Goal: Task Accomplishment & Management: Use online tool/utility

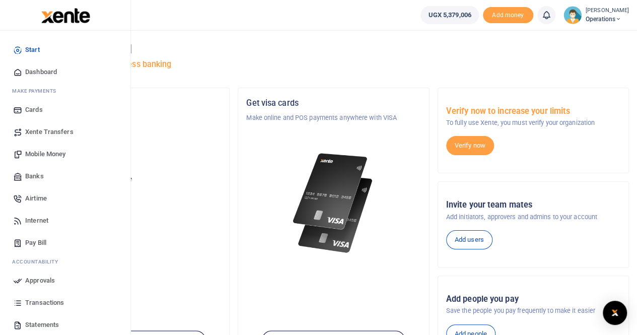
click at [49, 153] on span "Mobile Money" at bounding box center [45, 154] width 40 height 10
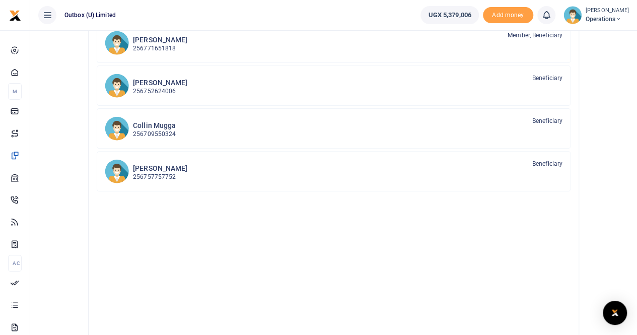
scroll to position [151, 0]
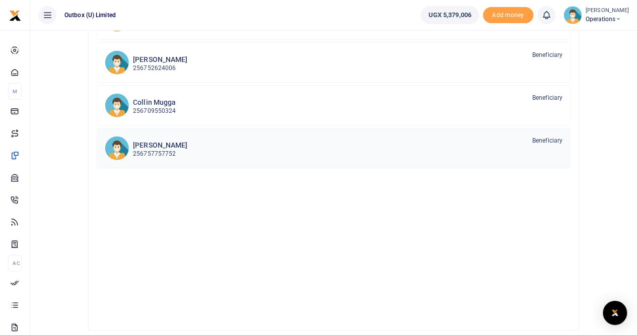
click at [152, 149] on p "256757757752" at bounding box center [160, 154] width 54 height 10
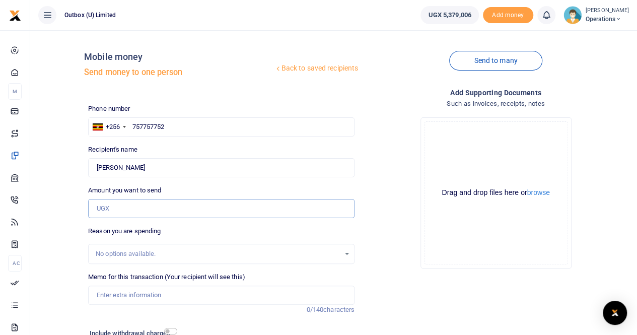
click at [119, 210] on input "Amount you want to send" at bounding box center [221, 208] width 266 height 19
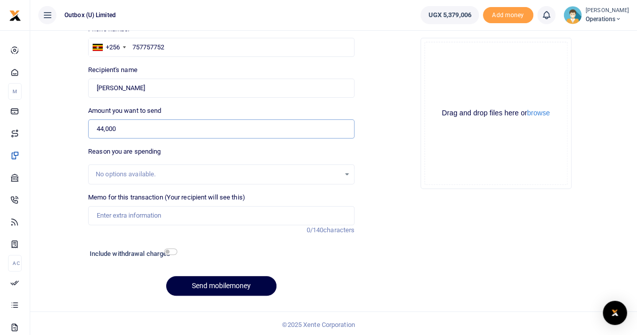
scroll to position [82, 0]
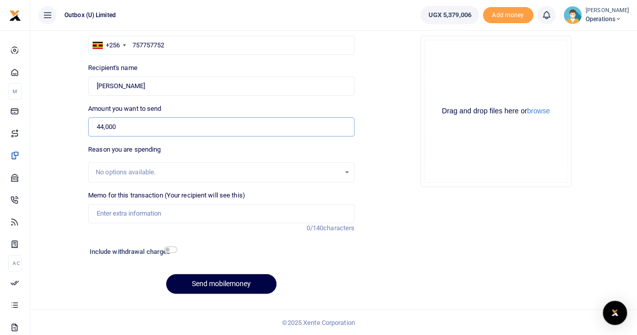
type input "44,000"
click at [100, 215] on input "Memo for this transaction (Your recipient will see this)" at bounding box center [221, 213] width 266 height 19
type input "OULOPS Meals during meeting"
click at [174, 249] on input "checkbox" at bounding box center [170, 249] width 13 height 7
checkbox input "true"
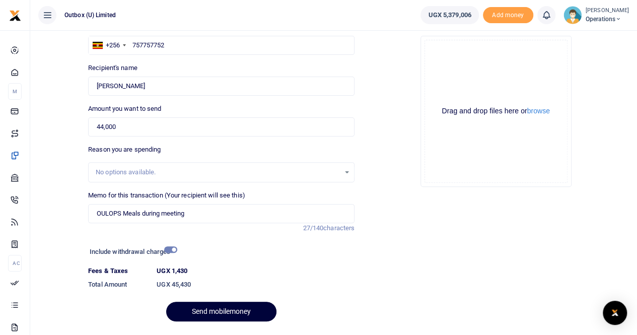
click at [233, 311] on button "Send mobilemoney" at bounding box center [221, 312] width 110 height 20
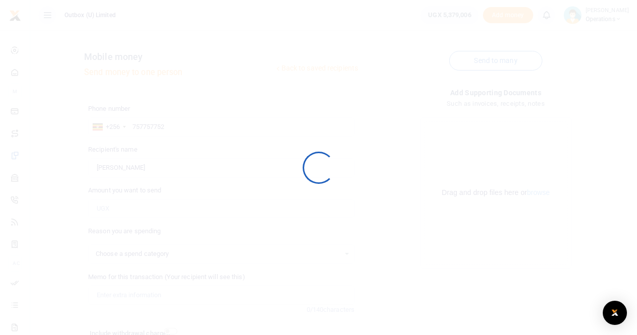
scroll to position [82, 0]
select select
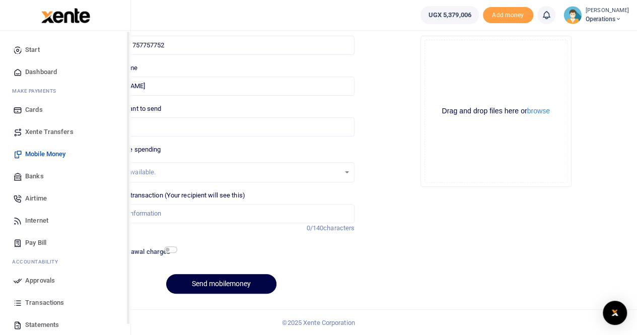
click at [40, 74] on span "Dashboard" at bounding box center [41, 72] width 32 height 10
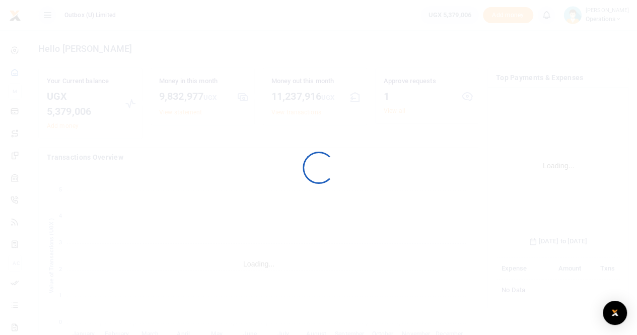
scroll to position [158, 117]
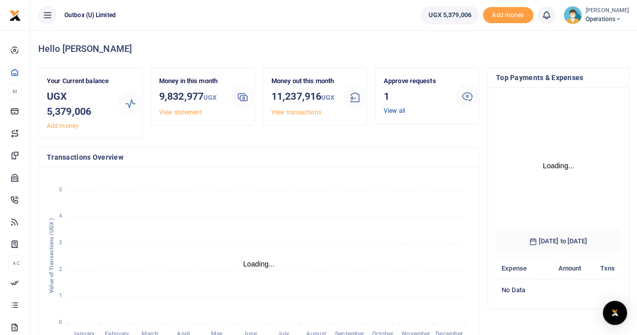
click at [396, 111] on link "View all" at bounding box center [395, 110] width 22 height 7
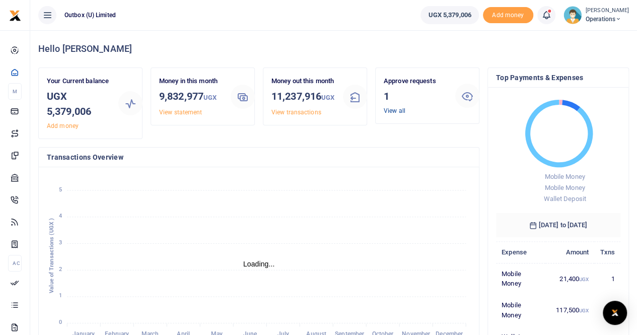
scroll to position [8, 8]
click at [393, 107] on link "View all" at bounding box center [395, 110] width 22 height 7
click at [392, 110] on link "View all" at bounding box center [395, 110] width 22 height 7
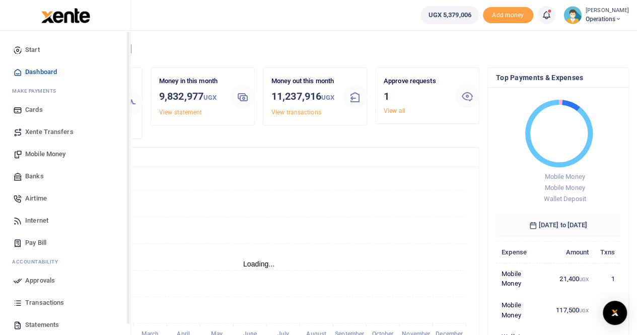
click at [32, 72] on span "Dashboard" at bounding box center [41, 72] width 32 height 10
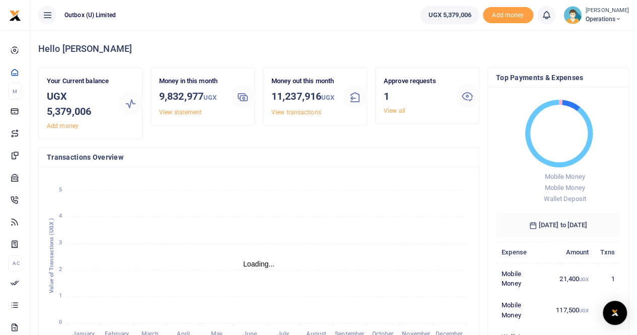
scroll to position [8, 8]
click at [395, 111] on link "View all" at bounding box center [395, 110] width 22 height 7
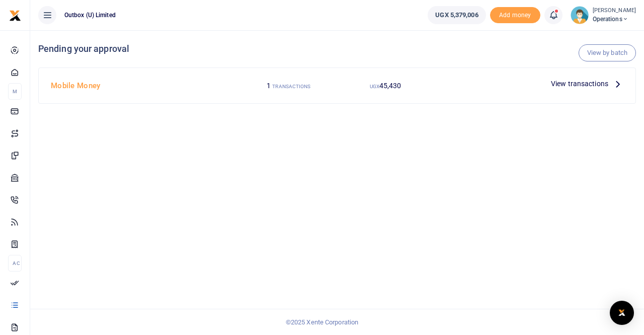
click at [574, 82] on span "View transactions" at bounding box center [579, 83] width 57 height 11
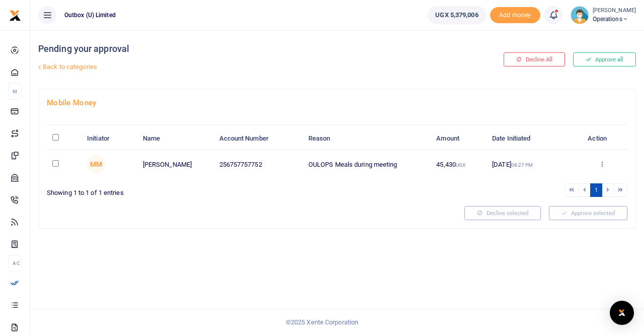
click at [54, 161] on input "checkbox" at bounding box center [55, 163] width 7 height 7
checkbox input "true"
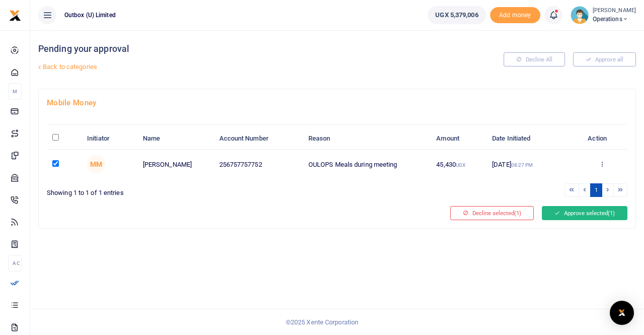
click at [583, 208] on button "Approve selected (1)" at bounding box center [585, 213] width 86 height 14
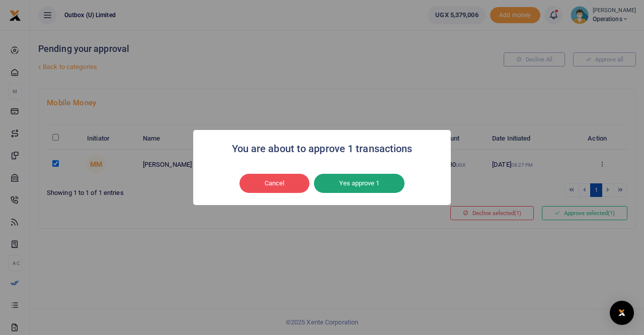
click at [360, 180] on button "Yes approve 1" at bounding box center [359, 183] width 91 height 19
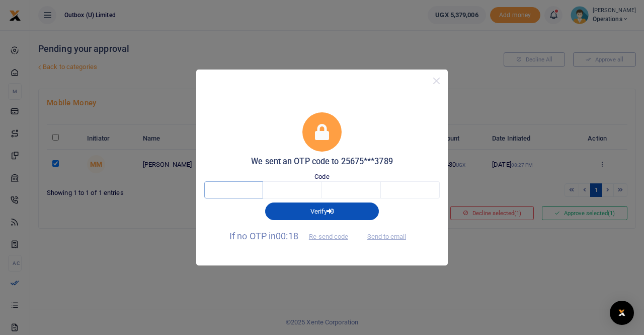
click at [237, 192] on input "text" at bounding box center [233, 189] width 59 height 17
type input "8"
type input "9"
type input "1"
type input "0"
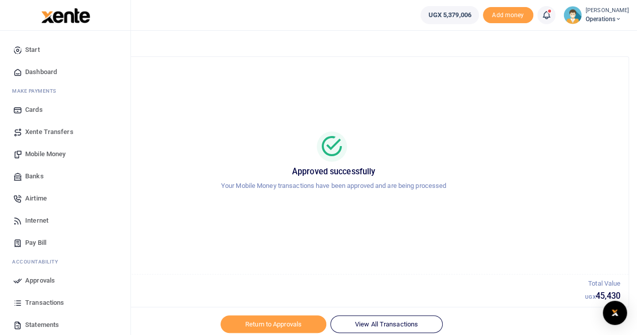
click at [40, 72] on span "Dashboard" at bounding box center [41, 72] width 32 height 10
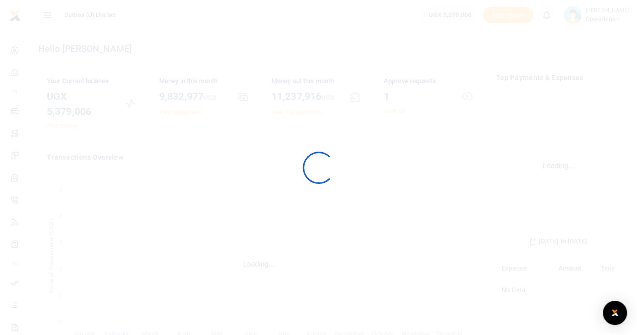
scroll to position [158, 117]
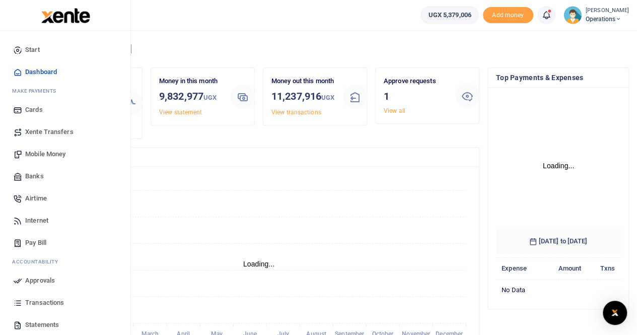
click at [50, 301] on span "Transactions" at bounding box center [44, 302] width 39 height 10
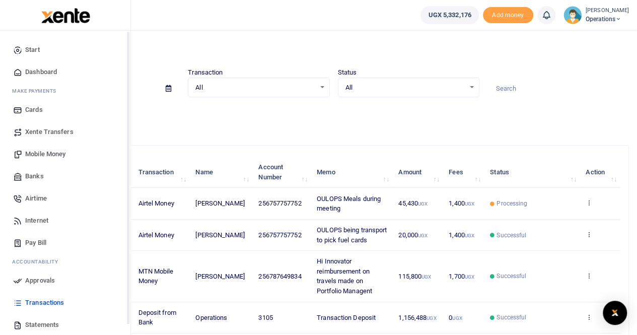
click at [40, 68] on span "Dashboard" at bounding box center [41, 72] width 32 height 10
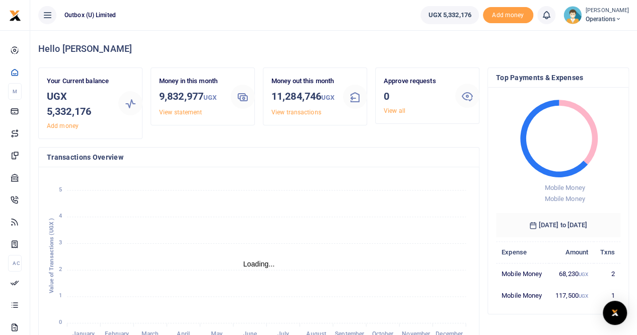
scroll to position [8, 8]
